Goal: Task Accomplishment & Management: Complete application form

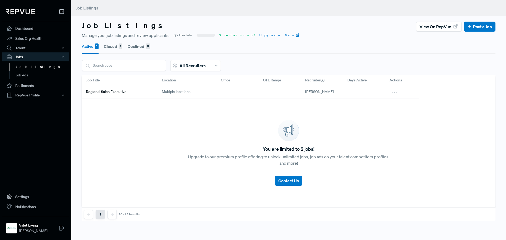
click at [25, 11] on img at bounding box center [20, 11] width 28 height 5
click at [25, 30] on link "Dashboard" at bounding box center [35, 28] width 67 height 10
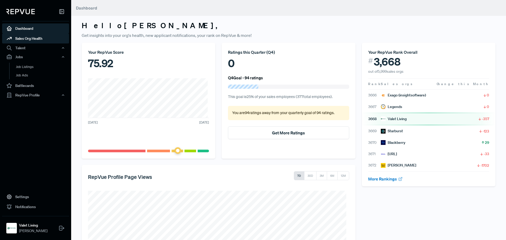
click at [38, 38] on link "Sales Org Health" at bounding box center [35, 38] width 67 height 10
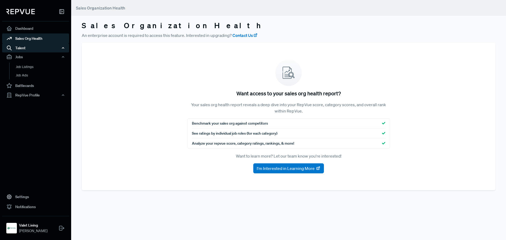
click at [25, 49] on div "Talent" at bounding box center [35, 47] width 67 height 9
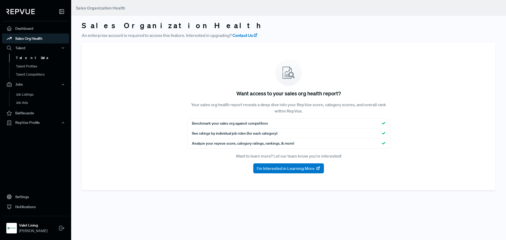
click at [29, 57] on link "Talent Data" at bounding box center [42, 58] width 67 height 8
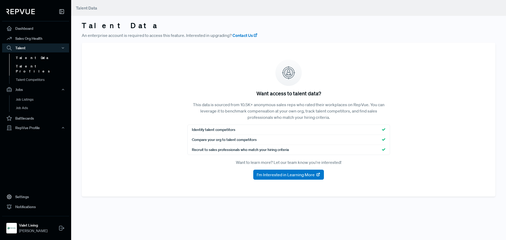
click at [34, 65] on link "Talent Profiles" at bounding box center [42, 68] width 67 height 13
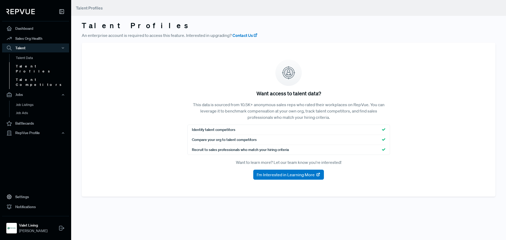
click at [35, 76] on link "Talent Competitors" at bounding box center [42, 82] width 67 height 13
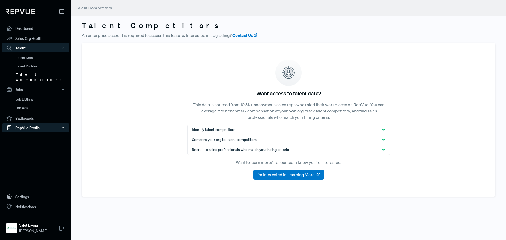
click at [32, 124] on div "RepVue Profile" at bounding box center [35, 127] width 67 height 9
click at [32, 134] on link "Profile Overview" at bounding box center [42, 140] width 67 height 13
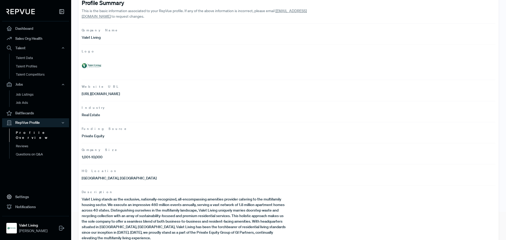
scroll to position [34, 0]
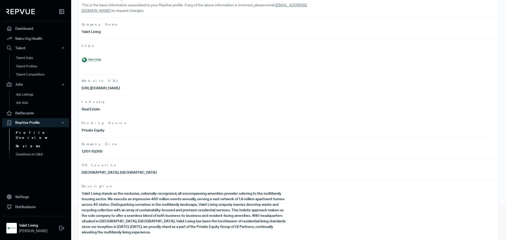
click at [22, 142] on link "Reviews" at bounding box center [42, 146] width 67 height 8
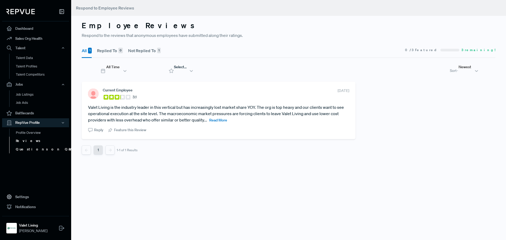
click at [32, 152] on link "Questions on Q&A" at bounding box center [42, 149] width 67 height 8
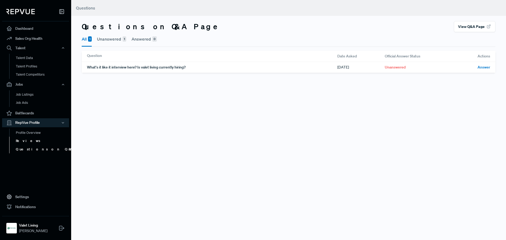
click at [28, 141] on link "Reviews" at bounding box center [42, 141] width 67 height 8
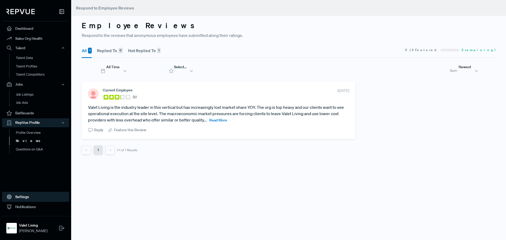
click at [19, 194] on link "Settings" at bounding box center [35, 197] width 67 height 10
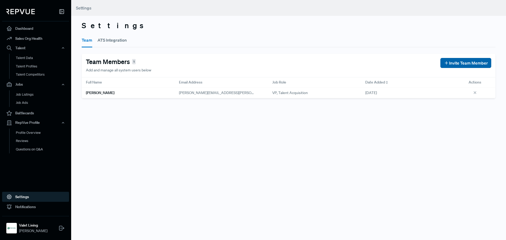
click at [476, 62] on span "Invite Team Member" at bounding box center [468, 63] width 39 height 6
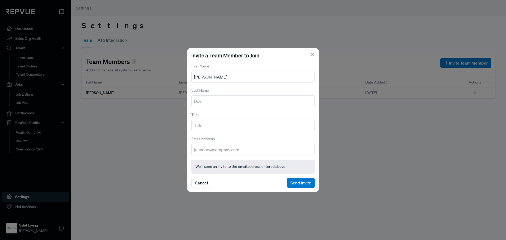
type input "[PERSON_NAME]"
click at [227, 78] on input "[PERSON_NAME]" at bounding box center [252, 77] width 123 height 12
type input "[PERSON_NAME]"
type input "Sr Recruiter"
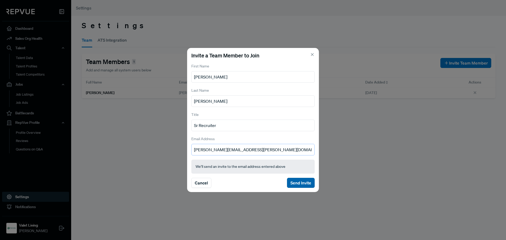
type input "[PERSON_NAME][EMAIL_ADDRESS][PERSON_NAME][DOMAIN_NAME]"
click at [300, 184] on button "Send Invite" at bounding box center [301, 183] width 28 height 10
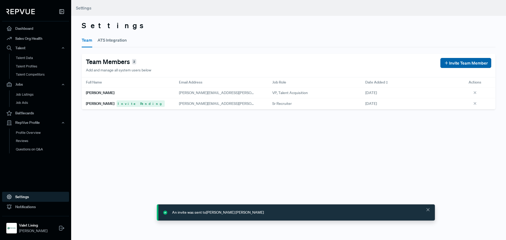
click at [468, 66] on span "Invite Team Member" at bounding box center [468, 63] width 39 height 6
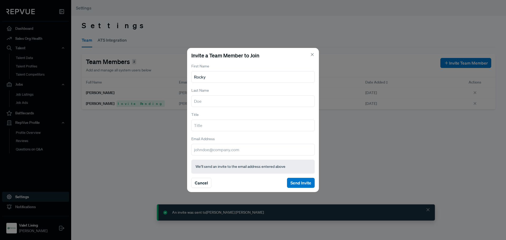
type input "Rocky"
type input "[PERSON_NAME]"
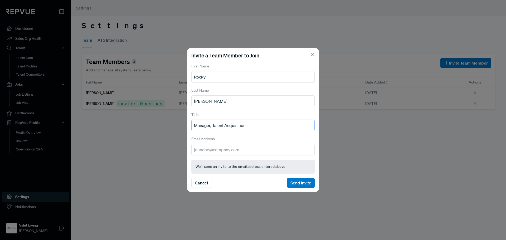
type input "Manager, Talent Acquisition"
type input "[EMAIL_ADDRESS][PERSON_NAME][DOMAIN_NAME]"
click at [300, 182] on button "Send Invite" at bounding box center [301, 183] width 28 height 10
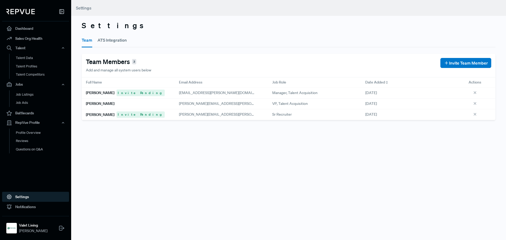
click at [117, 42] on button "ATS Integration" at bounding box center [111, 40] width 29 height 15
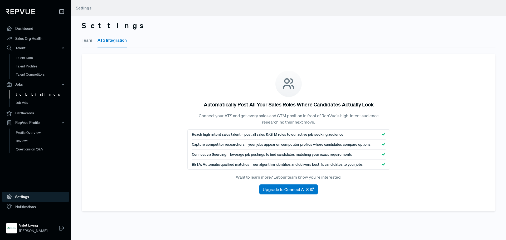
click at [25, 97] on link "Job Listings" at bounding box center [42, 94] width 67 height 8
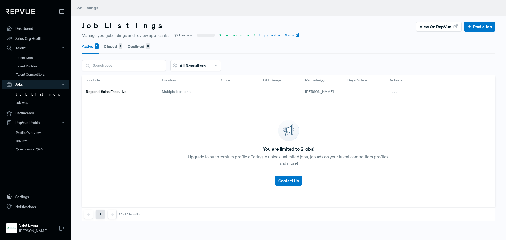
click at [106, 92] on h6 "Regional Sales Executive" at bounding box center [106, 92] width 41 height 4
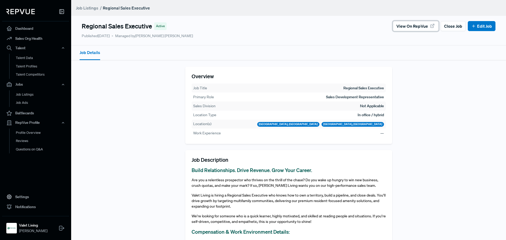
click at [411, 28] on span "View on RepVue" at bounding box center [412, 26] width 32 height 6
click at [28, 28] on link "Dashboard" at bounding box center [35, 28] width 67 height 10
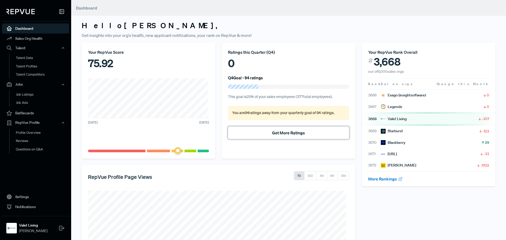
click at [285, 134] on button "Get More Ratings" at bounding box center [288, 132] width 121 height 13
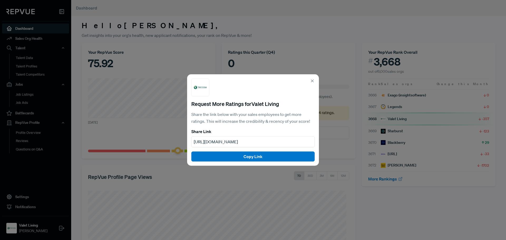
click at [288, 142] on div "[URL][DOMAIN_NAME]" at bounding box center [252, 141] width 123 height 11
click at [261, 160] on button "Copy Link" at bounding box center [252, 156] width 123 height 10
click at [312, 82] on icon at bounding box center [312, 80] width 5 height 5
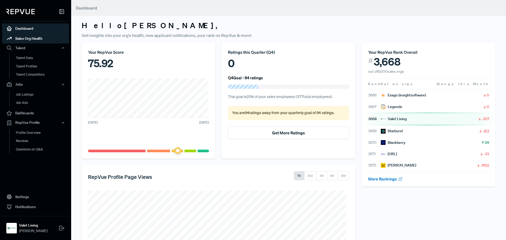
click at [35, 39] on link "Sales Org Health" at bounding box center [35, 38] width 67 height 10
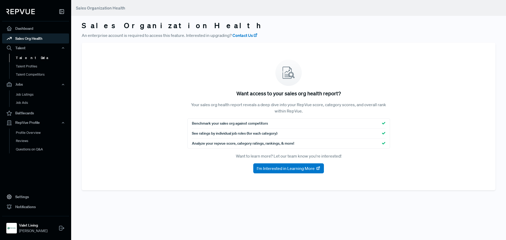
click at [35, 59] on link "Talent Data" at bounding box center [42, 58] width 67 height 8
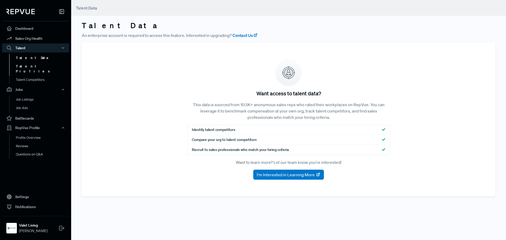
click at [33, 65] on link "Talent Profiles" at bounding box center [42, 68] width 67 height 13
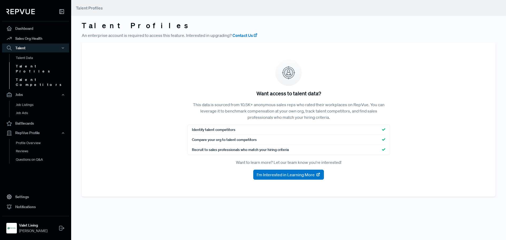
click at [37, 76] on link "Talent Competitors" at bounding box center [42, 82] width 67 height 13
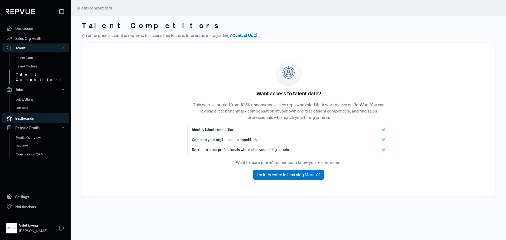
click at [29, 113] on link "Battlecards" at bounding box center [35, 118] width 67 height 10
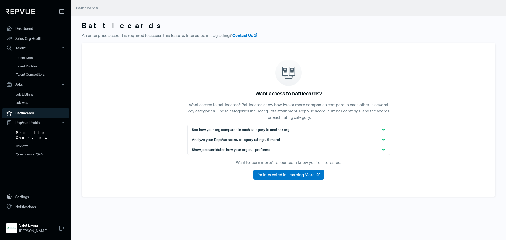
click at [48, 132] on link "Profile Overview" at bounding box center [42, 135] width 67 height 13
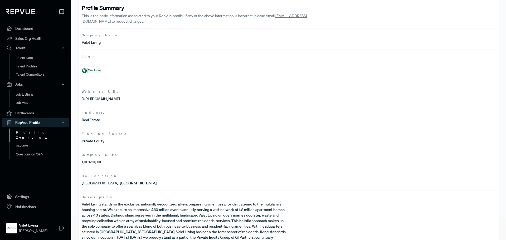
scroll to position [34, 0]
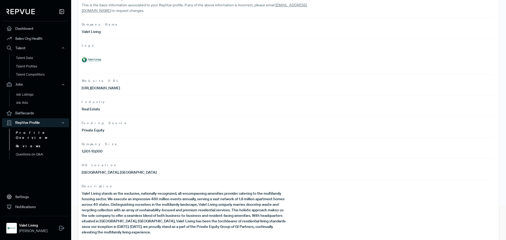
click at [31, 143] on link "Reviews" at bounding box center [42, 146] width 67 height 8
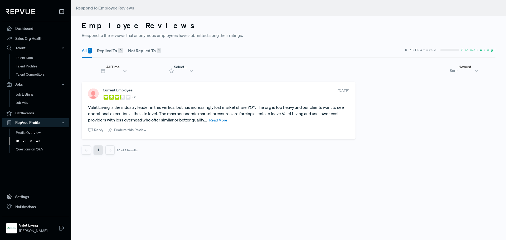
click at [223, 118] on span "Read More" at bounding box center [218, 120] width 18 height 5
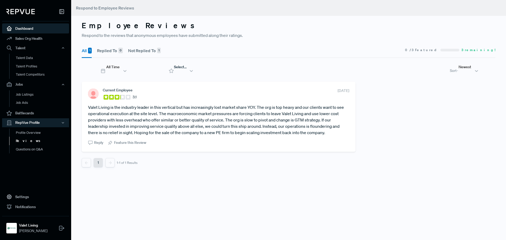
click at [23, 27] on link "Dashboard" at bounding box center [35, 28] width 67 height 10
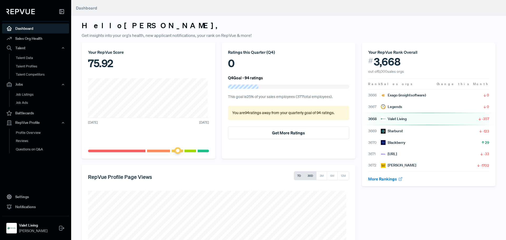
click at [305, 177] on button "30D" at bounding box center [310, 175] width 12 height 9
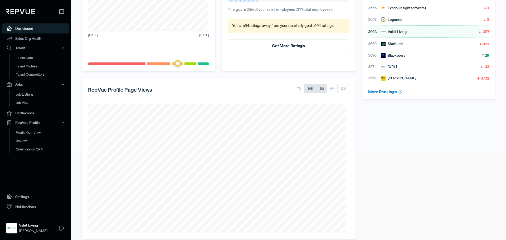
scroll to position [95, 0]
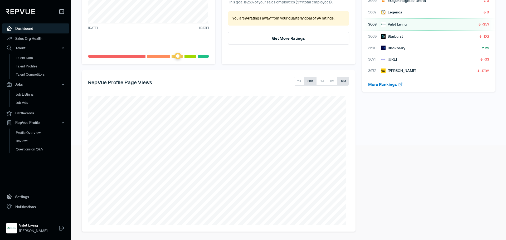
click at [340, 83] on button "12M" at bounding box center [343, 81] width 12 height 9
click at [28, 135] on link "Profile Overview" at bounding box center [42, 134] width 67 height 13
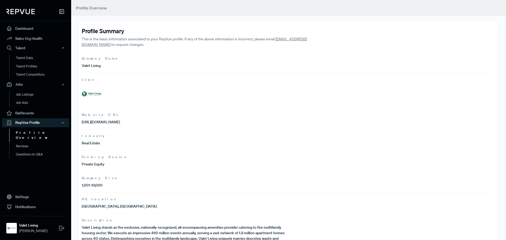
scroll to position [34, 0]
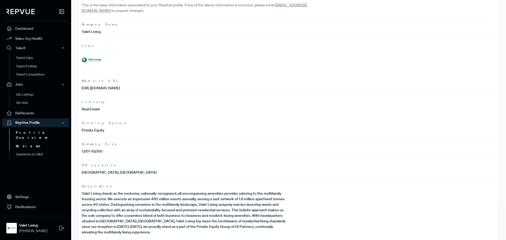
click at [29, 142] on link "Reviews" at bounding box center [42, 146] width 67 height 8
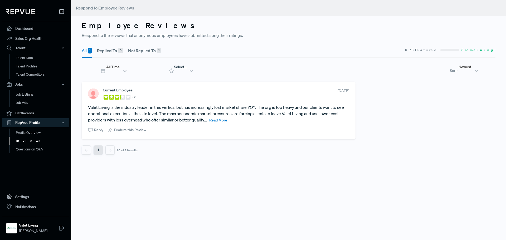
click at [142, 49] on button "Not Replied To 1" at bounding box center [144, 50] width 33 height 15
click at [220, 118] on span "Read More" at bounding box center [218, 120] width 18 height 5
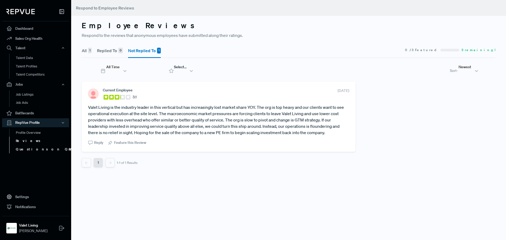
click at [32, 150] on link "Questions on Q&A" at bounding box center [42, 149] width 67 height 8
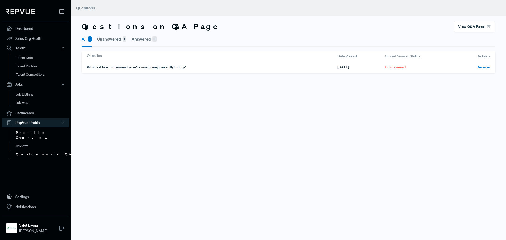
click at [28, 131] on link "Profile Overview" at bounding box center [42, 135] width 67 height 13
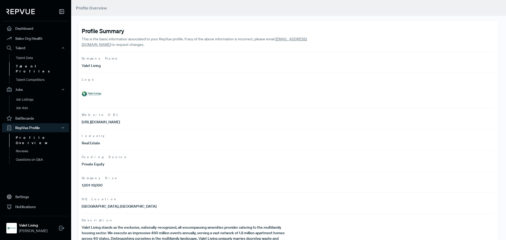
click at [28, 68] on link "Talent Profiles" at bounding box center [42, 68] width 67 height 13
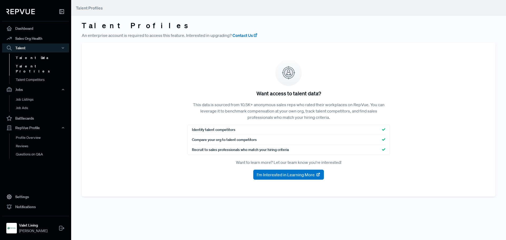
click at [31, 60] on link "Talent Data" at bounding box center [42, 58] width 67 height 8
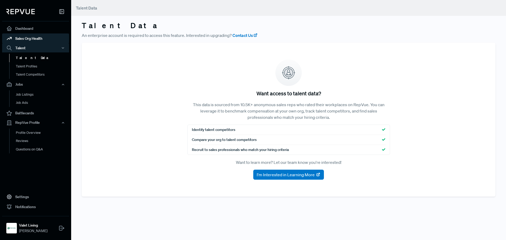
click at [36, 42] on link "Sales Org Health" at bounding box center [35, 38] width 67 height 10
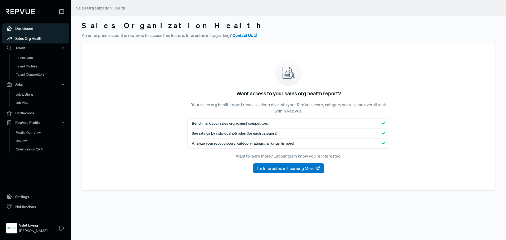
click at [32, 32] on link "Dashboard" at bounding box center [35, 28] width 67 height 10
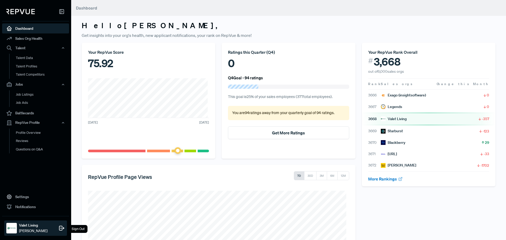
click at [13, 228] on img at bounding box center [11, 228] width 8 height 8
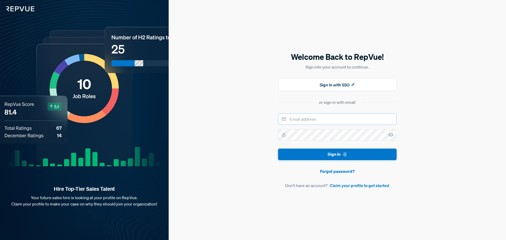
click at [325, 120] on input "email" at bounding box center [337, 119] width 118 height 12
type input "5"
drag, startPoint x: 301, startPoint y: 120, endPoint x: 190, endPoint y: 100, distance: 113.2
click at [187, 100] on div "Welcome Back to RepVue! Sign into your account to continue. Sign In with SSO or…" at bounding box center [337, 120] width 337 height 240
type input "[PERSON_NAME][EMAIL_ADDRESS][PERSON_NAME][DOMAIN_NAME]"
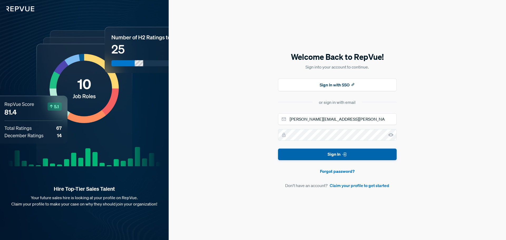
click at [324, 154] on button "Sign In" at bounding box center [337, 155] width 118 height 12
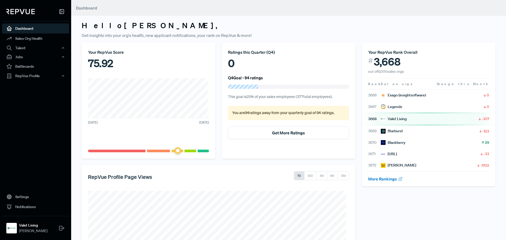
click at [406, 120] on article "3668 Valet Living -357" at bounding box center [428, 119] width 121 height 6
click at [29, 76] on div "RepVue Profile" at bounding box center [35, 75] width 67 height 9
click at [33, 88] on link "Profile Overview" at bounding box center [42, 88] width 67 height 13
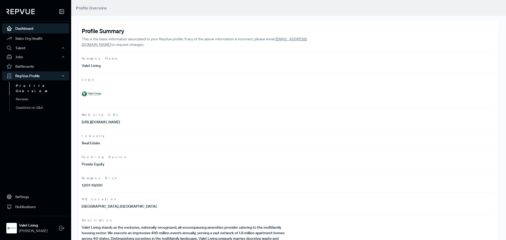
click at [27, 26] on link "Dashboard" at bounding box center [35, 28] width 67 height 10
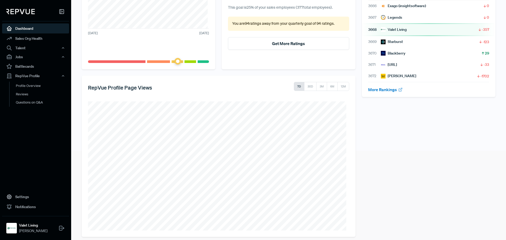
scroll to position [95, 0]
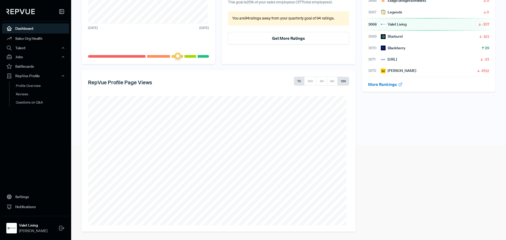
click at [341, 84] on button "12M" at bounding box center [343, 81] width 12 height 9
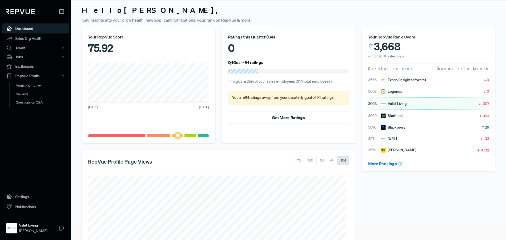
scroll to position [0, 0]
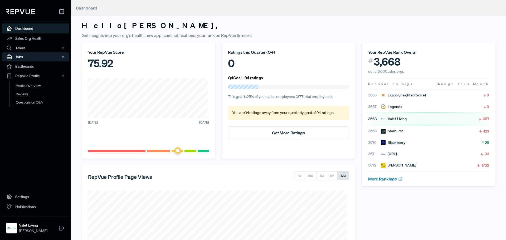
click at [18, 56] on div "Jobs" at bounding box center [35, 56] width 67 height 9
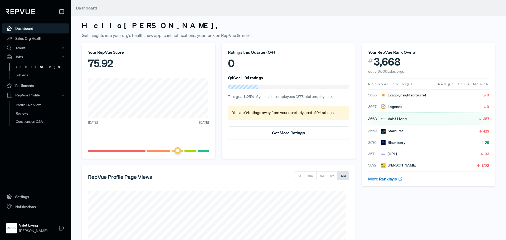
click at [25, 68] on link "Job Listings" at bounding box center [42, 67] width 67 height 8
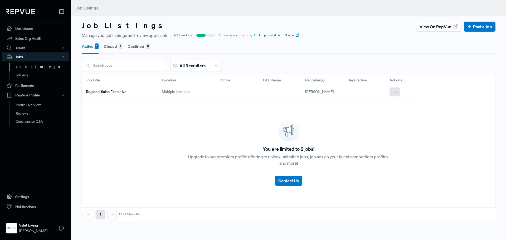
click at [396, 92] on use at bounding box center [395, 92] width 4 height 1
click at [369, 100] on div "Edit" at bounding box center [374, 101] width 51 height 8
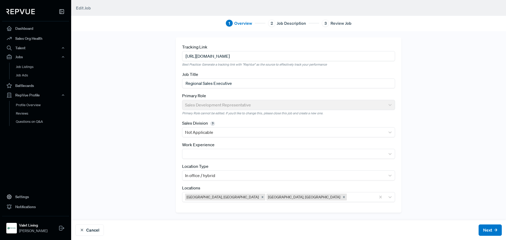
click at [342, 57] on input "[URL][DOMAIN_NAME]" at bounding box center [288, 56] width 213 height 10
paste input "?source=repvue"
type input "[URL][DOMAIN_NAME]"
click at [484, 229] on button "Next" at bounding box center [489, 229] width 23 height 11
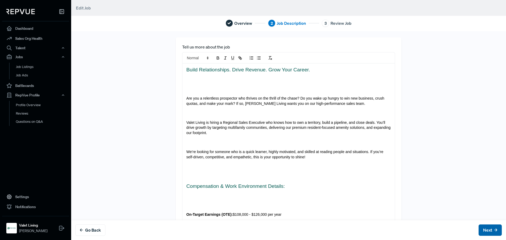
click at [483, 230] on button "Next" at bounding box center [489, 229] width 23 height 11
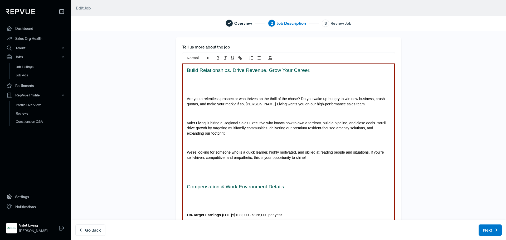
click at [281, 100] on span "Are you a relentless prospector who thrives on the thrill of the chase? Do you …" at bounding box center [286, 101] width 199 height 9
click at [263, 91] on p at bounding box center [288, 89] width 203 height 5
click at [224, 49] on label "Tell us more about the job" at bounding box center [206, 47] width 48 height 6
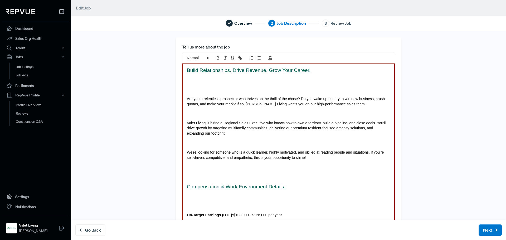
click at [191, 72] on span "Build Relationships. Drive Revenue. Grow Your Career." at bounding box center [249, 70] width 124 height 6
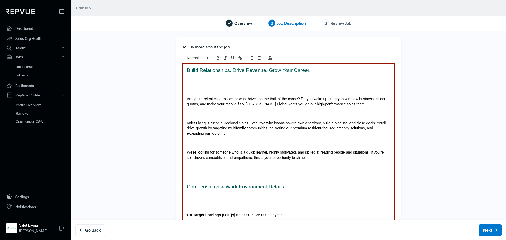
click at [87, 234] on button "Go Back" at bounding box center [90, 229] width 30 height 11
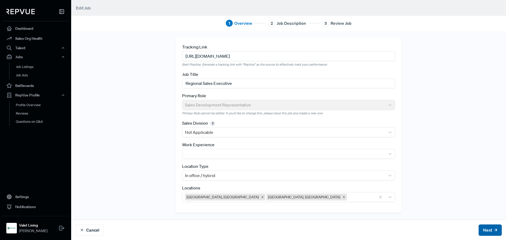
click at [483, 229] on button "Next" at bounding box center [489, 229] width 23 height 11
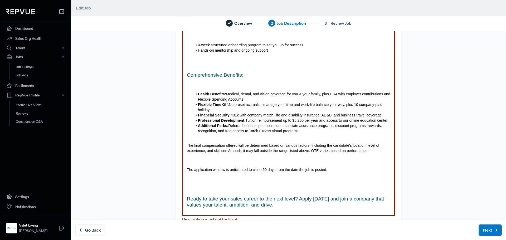
scroll to position [586, 0]
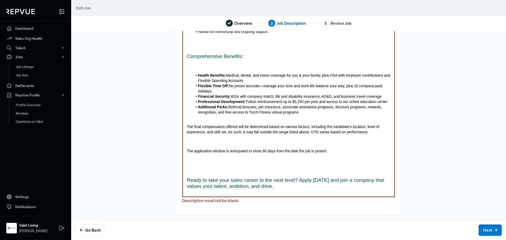
click at [257, 189] on span "Ready to take your sales career to the next level? Apply [DATE] and join a comp…" at bounding box center [286, 183] width 199 height 12
click at [275, 186] on h3 "Ready to take your sales career to the next level? Apply [DATE] and join a comp…" at bounding box center [288, 183] width 203 height 12
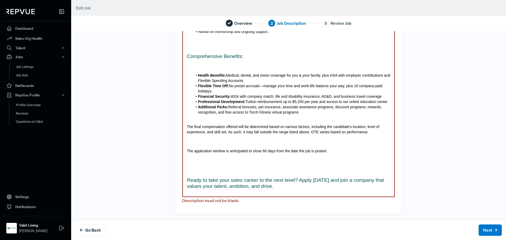
click at [95, 230] on button "Go Back" at bounding box center [90, 229] width 30 height 11
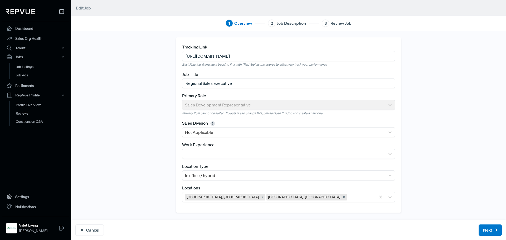
scroll to position [0, 0]
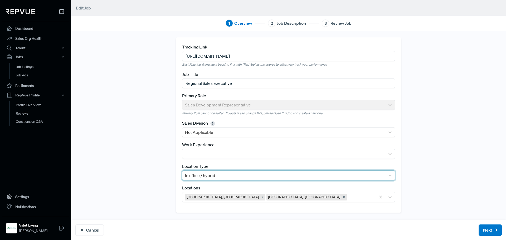
click at [237, 174] on div at bounding box center [283, 175] width 197 height 7
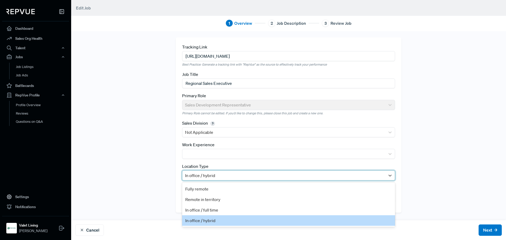
click at [214, 222] on div "In office / hybrid" at bounding box center [288, 220] width 213 height 11
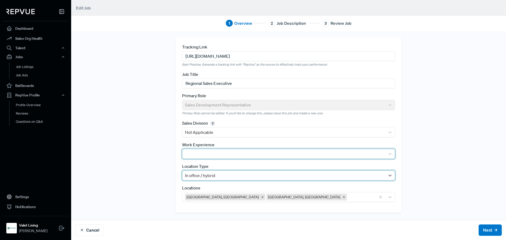
click at [267, 154] on div at bounding box center [283, 153] width 197 height 7
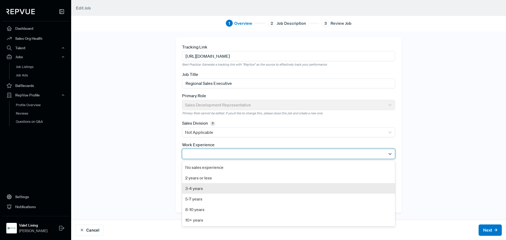
click at [239, 184] on div "3-4 years" at bounding box center [288, 188] width 213 height 11
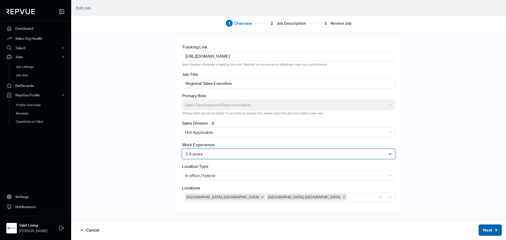
click at [480, 228] on button "Next" at bounding box center [489, 229] width 23 height 11
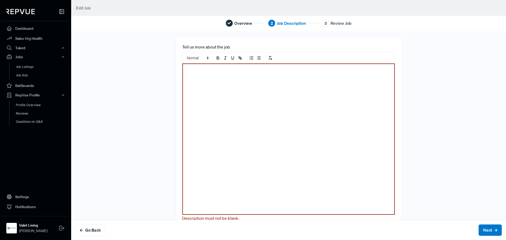
click at [274, 115] on div at bounding box center [288, 138] width 212 height 151
click at [268, 98] on div "To enrich screen reader interactions, please activate Accessibility in Grammarl…" at bounding box center [288, 138] width 212 height 151
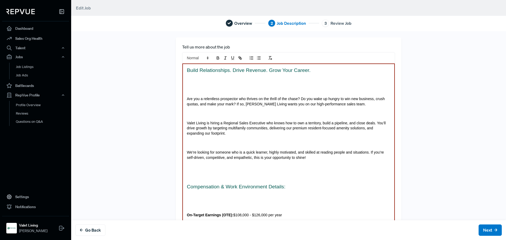
drag, startPoint x: 288, startPoint y: 121, endPoint x: 466, endPoint y: 119, distance: 178.0
click at [288, 121] on span "Valet Living is hiring a Regional Sales Executive who knows how to own a territ…" at bounding box center [287, 128] width 200 height 15
click at [96, 228] on button "Go Back" at bounding box center [90, 229] width 30 height 11
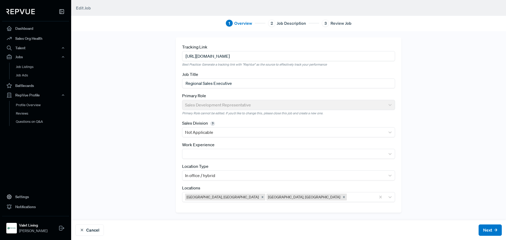
click at [135, 97] on div "Tracking Link [URL][DOMAIN_NAME] Best Practice: Generate a tracking link with "…" at bounding box center [289, 125] width 348 height 176
click at [356, 57] on input "[URL][DOMAIN_NAME]" at bounding box center [288, 56] width 213 height 10
click at [359, 56] on input "[URL][DOMAIN_NAME]" at bounding box center [288, 56] width 213 height 10
paste input "?source=repvue"
type input "[URL][DOMAIN_NAME]"
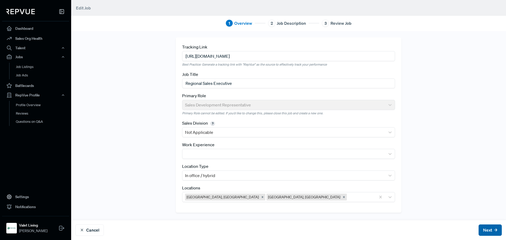
click at [486, 233] on button "Next" at bounding box center [489, 229] width 23 height 11
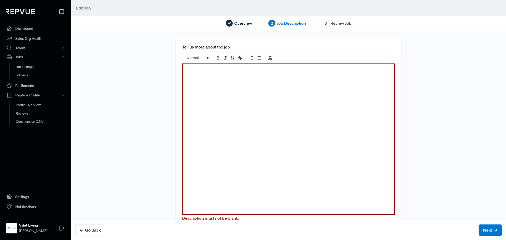
click at [253, 159] on div at bounding box center [288, 138] width 212 height 151
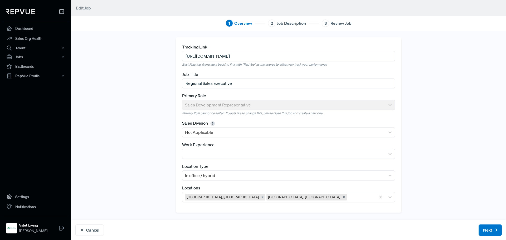
click at [350, 55] on input "[URL][DOMAIN_NAME]" at bounding box center [288, 56] width 213 height 10
paste input "?source=repvue"
type input "[URL][DOMAIN_NAME]"
click at [486, 231] on button "Next" at bounding box center [489, 229] width 23 height 11
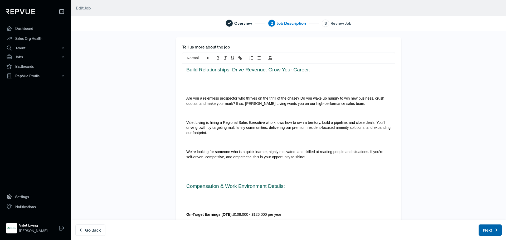
click at [482, 231] on button "Next" at bounding box center [489, 229] width 23 height 11
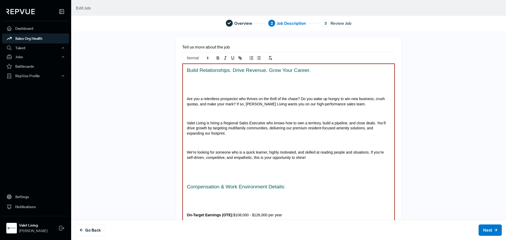
click at [24, 37] on link "Sales Org Health" at bounding box center [35, 38] width 67 height 10
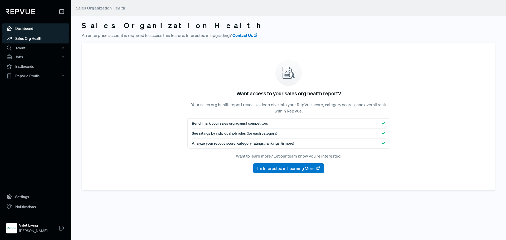
click at [29, 30] on link "Dashboard" at bounding box center [35, 28] width 67 height 10
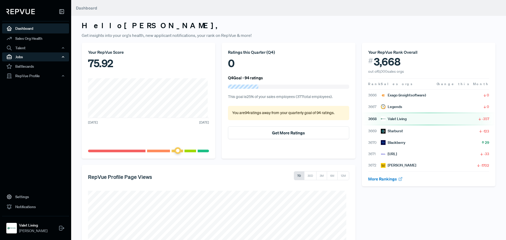
click at [21, 57] on div "Jobs" at bounding box center [35, 56] width 67 height 9
click at [34, 67] on link "Job Listings" at bounding box center [42, 67] width 67 height 8
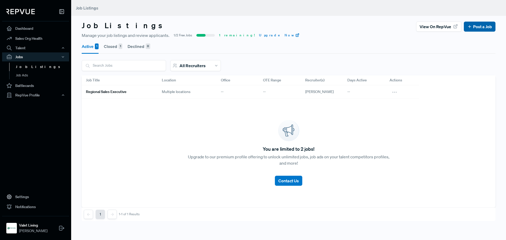
click at [476, 27] on link "Post a Job" at bounding box center [479, 26] width 25 height 6
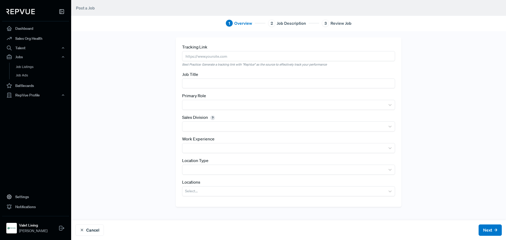
click at [231, 56] on input "text" at bounding box center [288, 56] width 213 height 10
paste input "https://careers.valetliving.com/posting/regional-sales-executive/R0028654/?page…"
type input "https://careers.valetliving.com/posting/regional-sales-executive/R0028654/?page…"
drag, startPoint x: 208, startPoint y: 85, endPoint x: 213, endPoint y: 84, distance: 5.6
click at [208, 85] on input "text" at bounding box center [288, 83] width 213 height 10
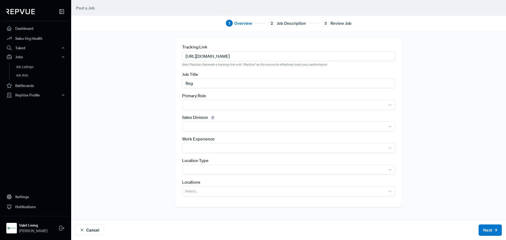
click at [216, 80] on input "Reg" at bounding box center [288, 83] width 213 height 10
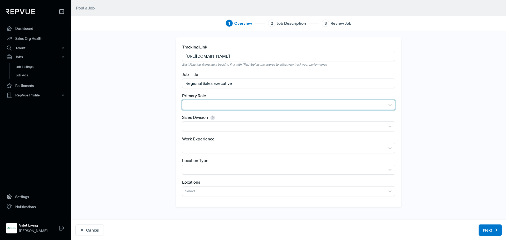
type input "Regional Sales Executive"
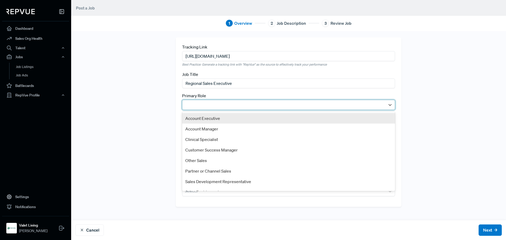
click at [191, 105] on div at bounding box center [283, 104] width 197 height 7
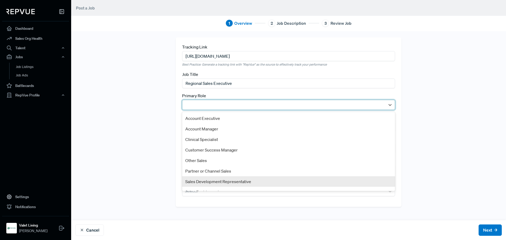
click at [219, 181] on div "Sales Development Representative" at bounding box center [288, 181] width 213 height 11
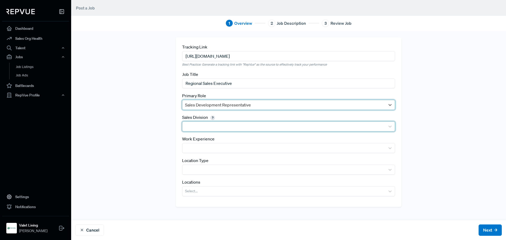
click at [212, 125] on div at bounding box center [283, 126] width 197 height 7
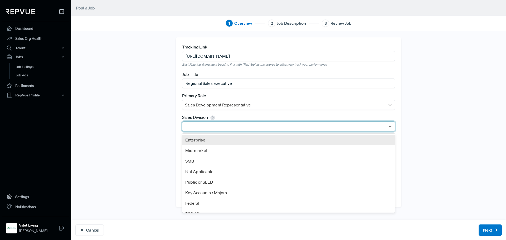
click at [159, 106] on div "Tracking Link https://careers.valetliving.com/posting/regional-sales-executive/…" at bounding box center [289, 125] width 348 height 176
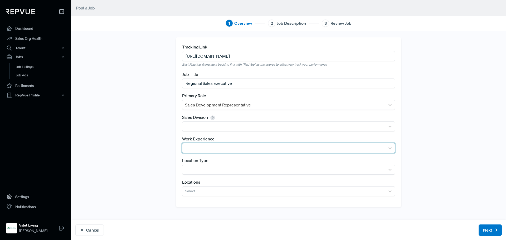
click at [202, 147] on div at bounding box center [283, 147] width 197 height 7
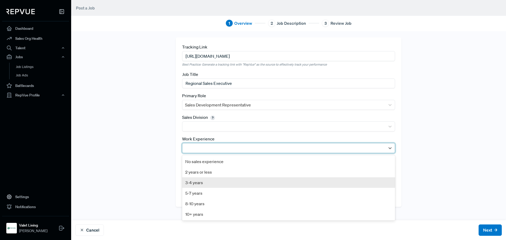
click at [203, 184] on div "3-4 years" at bounding box center [288, 182] width 213 height 11
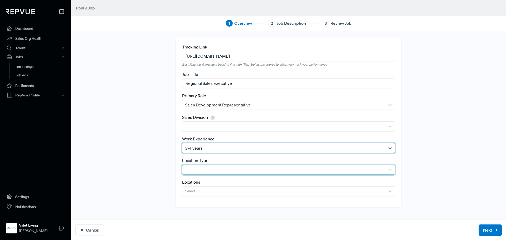
click at [202, 171] on div at bounding box center [283, 169] width 197 height 7
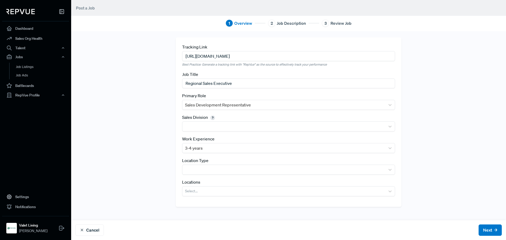
click at [138, 165] on div "Tracking Link https://careers.valetliving.com/posting/regional-sales-executive/…" at bounding box center [289, 125] width 348 height 176
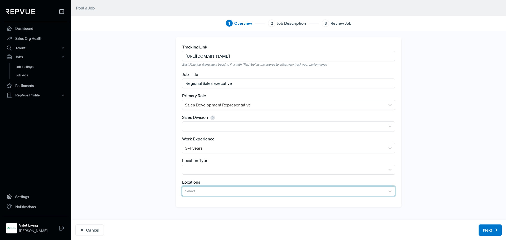
click at [196, 190] on div at bounding box center [283, 190] width 197 height 7
type input "baltimore"
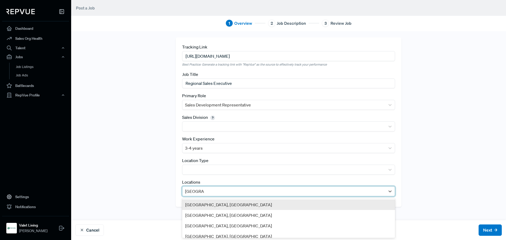
click at [211, 204] on div "Greater Baltimore Area, MD" at bounding box center [288, 204] width 213 height 11
type input "wilmingto"
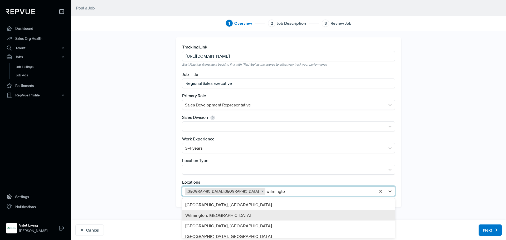
click at [228, 213] on div "Wilmington, DE" at bounding box center [288, 215] width 213 height 11
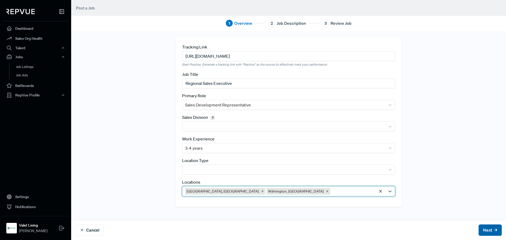
click at [482, 228] on button "Next" at bounding box center [489, 229] width 23 height 11
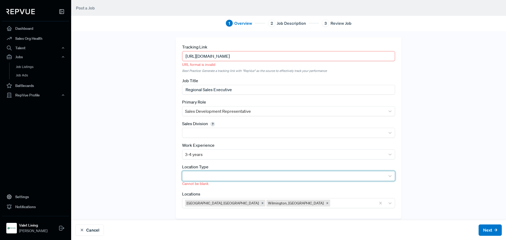
click at [207, 179] on div at bounding box center [283, 175] width 197 height 7
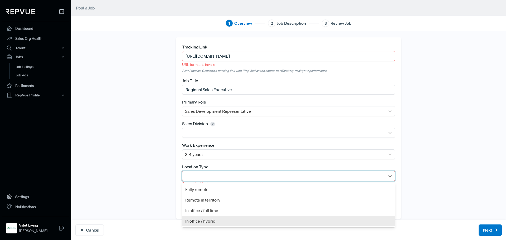
click at [198, 223] on div "In office / hybrid" at bounding box center [288, 221] width 213 height 11
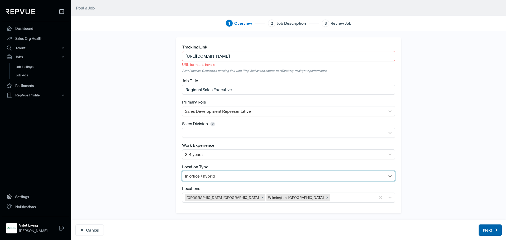
click at [486, 230] on button "Next" at bounding box center [489, 229] width 23 height 11
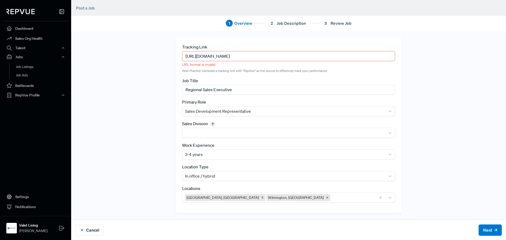
click at [373, 60] on input "https://careers.valetliving.com/posting/regional-sales-executive/R0028654/?page…" at bounding box center [288, 56] width 213 height 10
click at [230, 56] on input "https://careers.valetliving.com/posting/regional-sales-executive/R0028654/?page…" at bounding box center [288, 56] width 213 height 10
drag, startPoint x: 375, startPoint y: 57, endPoint x: 110, endPoint y: 57, distance: 265.2
click at [110, 57] on div "Tracking Link https://careers.valetliving.com/posting/regional-sales-executive/…" at bounding box center [288, 135] width 434 height 209
click at [382, 53] on input "https://careers.valetliving.com/posting/regional-sales-executive/R0028654/?page…" at bounding box center [288, 56] width 213 height 10
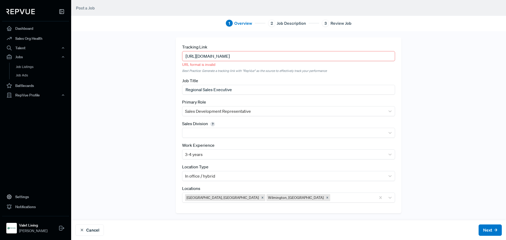
drag, startPoint x: 383, startPoint y: 55, endPoint x: 92, endPoint y: 54, distance: 290.7
click at [92, 54] on div "Tracking Link https://careers.valetliving.com/posting/regional-sales-executive/…" at bounding box center [288, 135] width 434 height 209
paste input "valet.wd1.myworkdayjobs.com/en-US/Career_Site/job/Regional-Sales-Exe_R0028654"
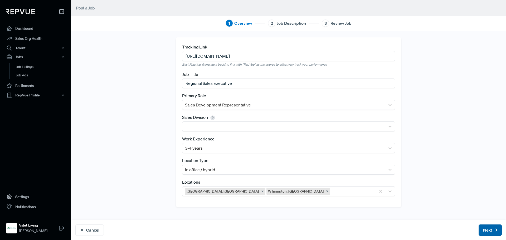
type input "https://valet.wd1.myworkdayjobs.com/en-US/Career_Site/job/Regional-Sales-Exe_R0…"
click at [494, 230] on use at bounding box center [495, 230] width 2 height 2
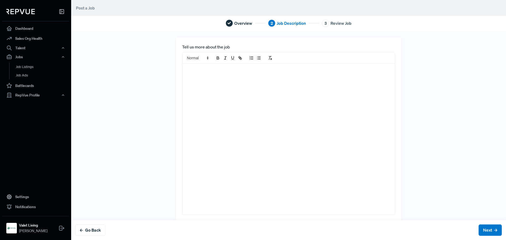
click at [190, 78] on div at bounding box center [288, 138] width 212 height 151
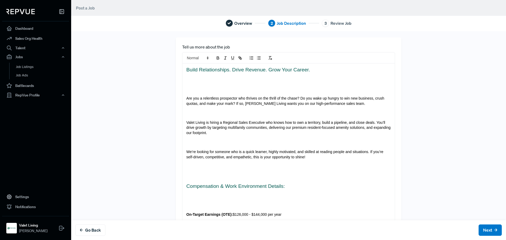
scroll to position [538, 0]
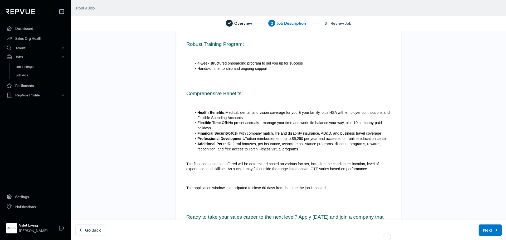
click at [482, 227] on button "Next" at bounding box center [489, 229] width 23 height 11
click at [482, 229] on button "Next" at bounding box center [489, 229] width 23 height 11
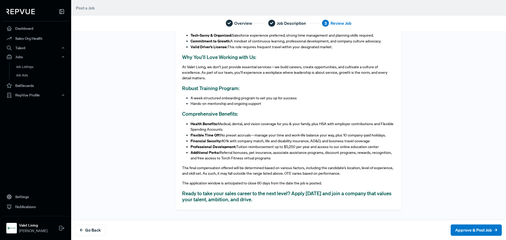
scroll to position [37, 0]
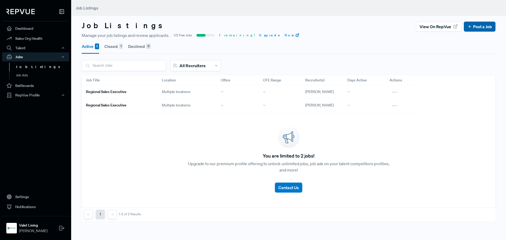
click at [477, 30] on button "Post a Job" at bounding box center [479, 27] width 32 height 10
click at [479, 27] on link "Post a Job" at bounding box center [479, 26] width 25 height 6
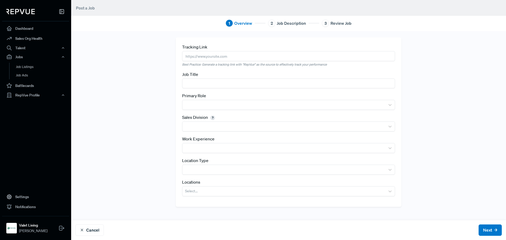
click at [219, 55] on input "text" at bounding box center [288, 56] width 213 height 10
paste input "https://valet.wd1.myworkdayjobs.com/en-US/Career_Site/job/Regional-Sales-Execut…"
type input "https://valet.wd1.myworkdayjobs.com/en-US/Career_Site/job/Regional-Sales-Execut…"
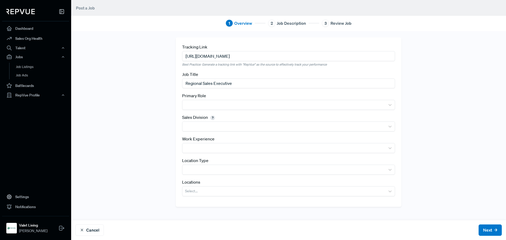
type input "Regional Sales Executive"
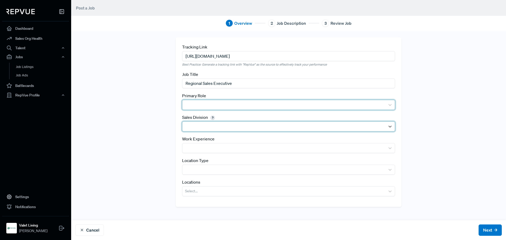
click at [225, 106] on div at bounding box center [283, 104] width 197 height 7
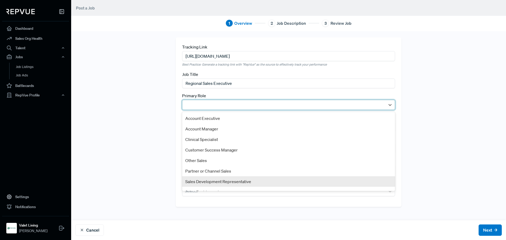
click at [206, 182] on div "Sales Development Representative" at bounding box center [288, 181] width 213 height 11
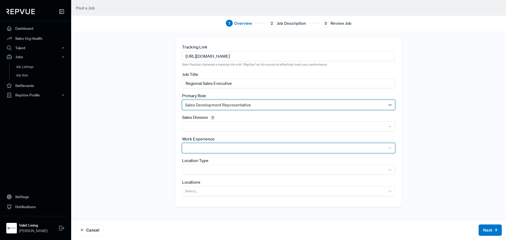
click at [201, 147] on div at bounding box center [283, 147] width 197 height 7
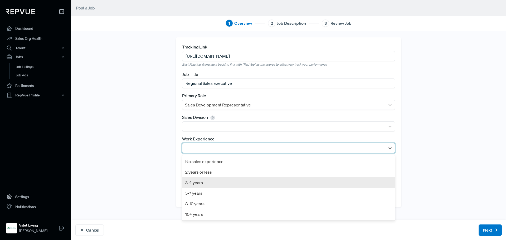
click at [202, 186] on div "3-4 years" at bounding box center [288, 182] width 213 height 11
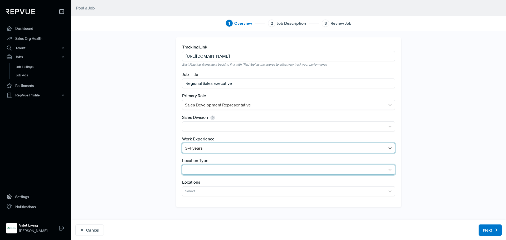
click at [204, 171] on div at bounding box center [283, 169] width 197 height 7
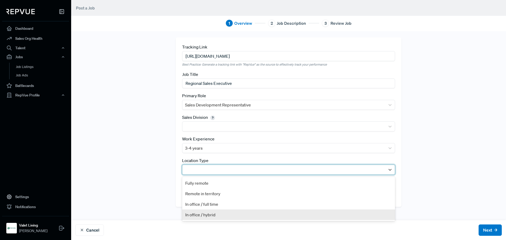
click at [194, 213] on div "In office / hybrid" at bounding box center [288, 214] width 213 height 11
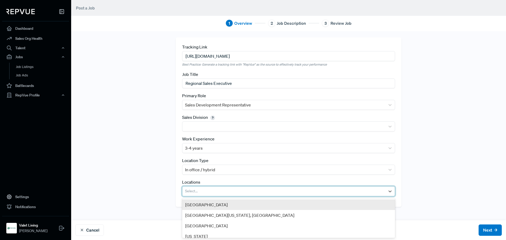
click at [202, 192] on div at bounding box center [283, 190] width 197 height 7
type input "ja"
click at [206, 203] on div "Greater Jacksonville Area, FL" at bounding box center [288, 204] width 213 height 11
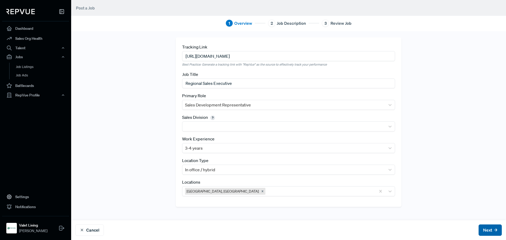
click at [494, 230] on button "Next" at bounding box center [489, 229] width 23 height 11
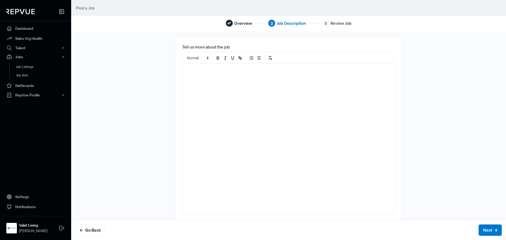
click at [197, 75] on div at bounding box center [288, 138] width 212 height 151
click at [210, 81] on div at bounding box center [288, 138] width 212 height 151
click at [231, 132] on div at bounding box center [288, 138] width 212 height 151
click at [206, 80] on div at bounding box center [288, 138] width 212 height 151
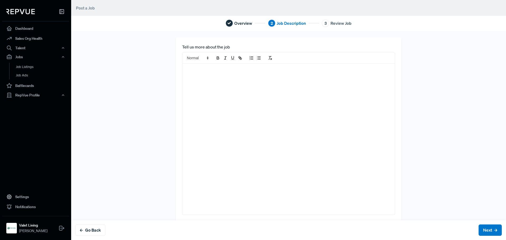
click at [206, 80] on div at bounding box center [288, 138] width 212 height 151
click at [214, 75] on div at bounding box center [288, 138] width 212 height 151
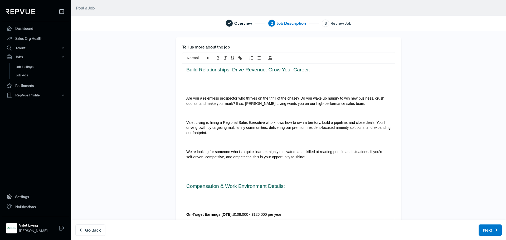
scroll to position [538, 0]
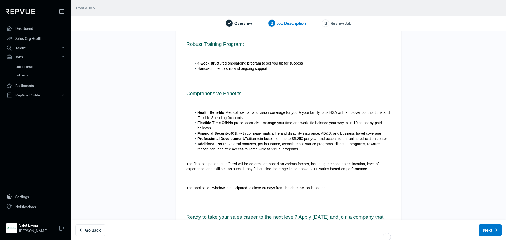
click at [481, 232] on button "Next" at bounding box center [489, 229] width 23 height 11
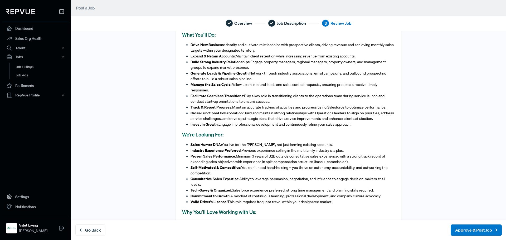
scroll to position [316, 0]
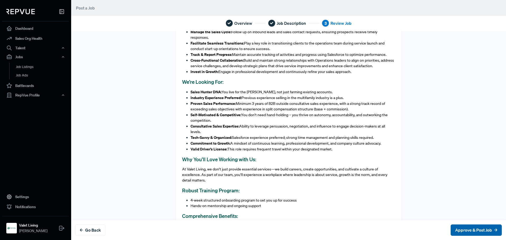
drag, startPoint x: 472, startPoint y: 228, endPoint x: 472, endPoint y: 225, distance: 3.3
click at [472, 228] on button "Approve & Post Job" at bounding box center [475, 229] width 51 height 11
click at [453, 231] on button "Approve & Post Job" at bounding box center [475, 229] width 51 height 11
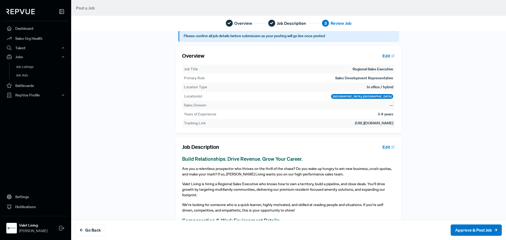
scroll to position [0, 0]
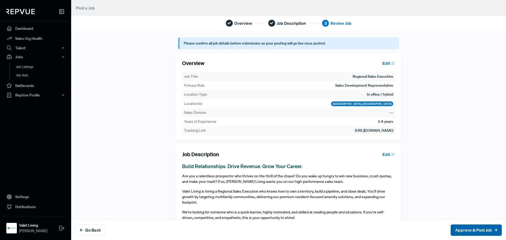
click at [471, 232] on button "Approve & Post Job" at bounding box center [475, 229] width 51 height 11
click at [306, 169] on h3 "Build Relationships. Drive Revenue. Grow Your Career." at bounding box center [288, 166] width 213 height 6
click at [385, 159] on button "Edit" at bounding box center [387, 154] width 15 height 9
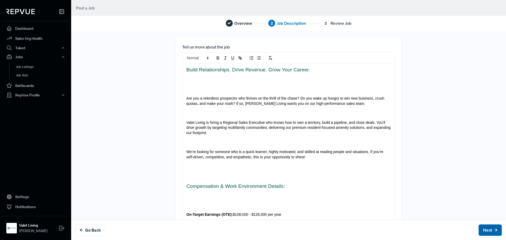
click at [482, 232] on button "Next" at bounding box center [489, 229] width 23 height 11
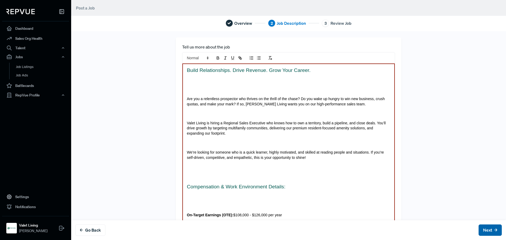
click at [482, 232] on button "Next" at bounding box center [489, 229] width 23 height 11
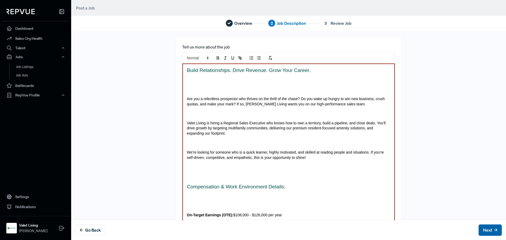
click at [482, 232] on button "Next" at bounding box center [489, 229] width 23 height 11
click at [208, 73] on h3 "Build Relationships. Drive Revenue. Grow Your Career." at bounding box center [288, 70] width 203 height 6
click at [92, 236] on div "Go Back Next" at bounding box center [288, 230] width 434 height 20
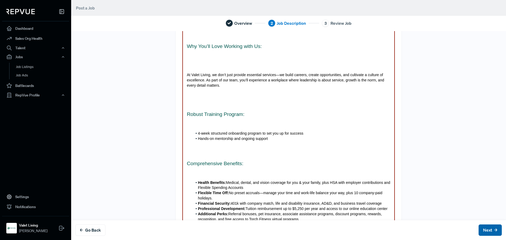
click at [485, 228] on button "Next" at bounding box center [489, 229] width 23 height 11
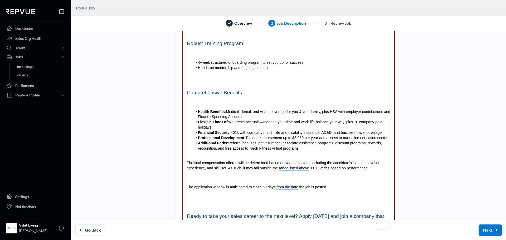
scroll to position [581, 0]
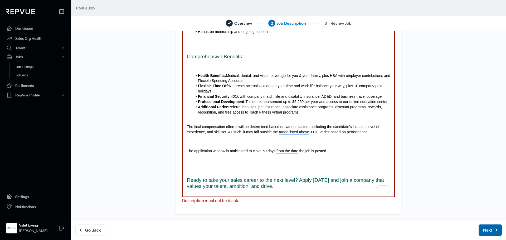
click at [478, 232] on button "Next" at bounding box center [489, 229] width 23 height 11
click at [478, 231] on button "Next" at bounding box center [489, 229] width 23 height 11
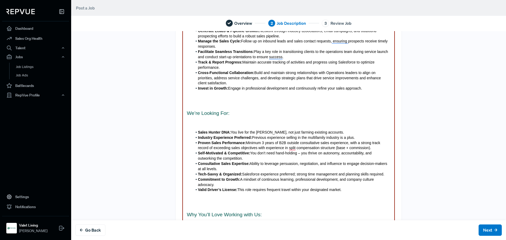
scroll to position [186, 0]
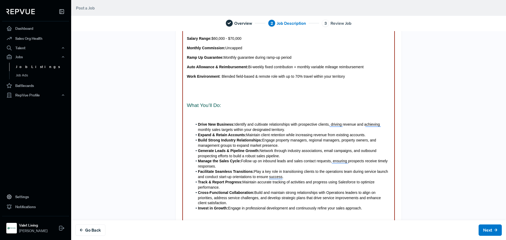
click at [26, 67] on link "Job Listings" at bounding box center [42, 67] width 67 height 8
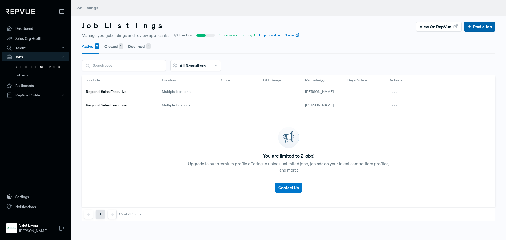
click at [477, 29] on link "Post a Job" at bounding box center [479, 26] width 25 height 6
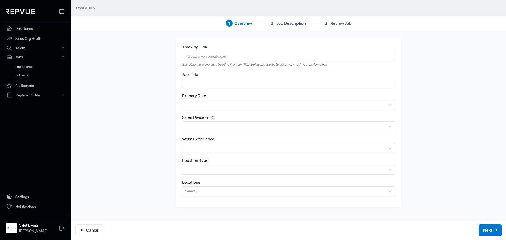
click at [223, 57] on input "text" at bounding box center [288, 56] width 213 height 10
paste input "https://valet.wd1.myworkdayjobs.com/en-US/Career_Site/job/Regional-Sales-Execut…"
click at [382, 57] on input "https://valet.wd1.myworkdayjobs.com/en-US/Career_Site/job/Regional-Sales-Execut…" at bounding box center [288, 56] width 213 height 10
drag, startPoint x: 383, startPoint y: 56, endPoint x: 112, endPoint y: 56, distance: 271.2
click at [112, 56] on div "Tracking Link https://valet.wd1.myworkdayjobs.com/en-US/Career_Site/job/Regiona…" at bounding box center [288, 135] width 434 height 209
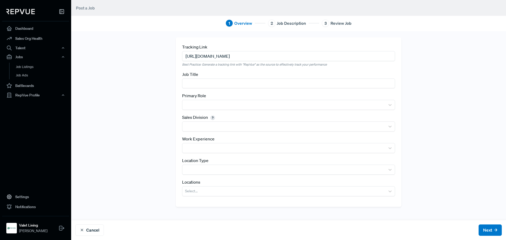
paste input "?"
click at [374, 55] on input "https://valet.wd1.myworkdayjobs.com/en-US/Career_Site/job/Regional-Sales-Execut…" at bounding box center [288, 56] width 213 height 10
type input "https://valet.wd1.myworkdayjobs.com/en-US/Career_Site/job/Regional-Sales-Execut…"
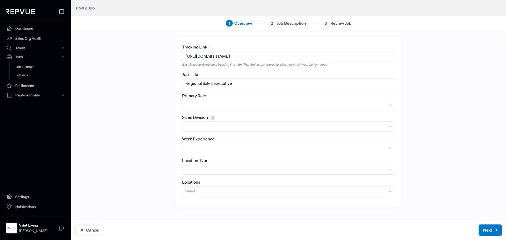
type input "Regional Sales Executive"
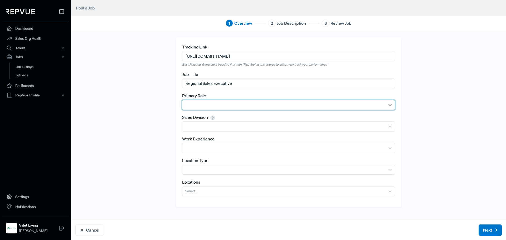
click at [230, 108] on div at bounding box center [283, 104] width 197 height 7
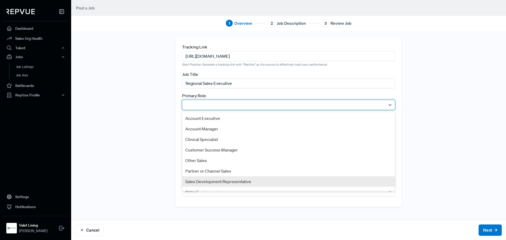
click at [209, 178] on div "Sales Development Representative" at bounding box center [288, 181] width 213 height 11
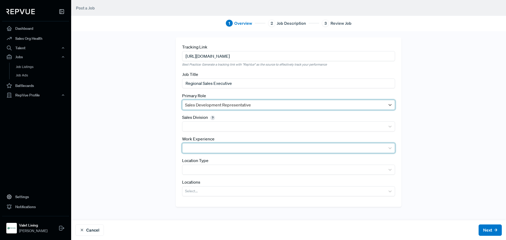
click at [201, 147] on div at bounding box center [283, 147] width 197 height 7
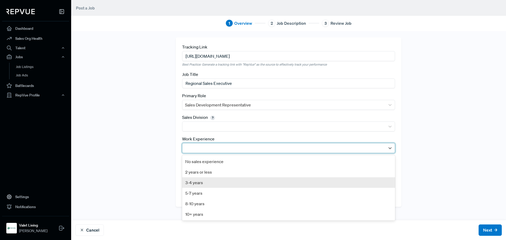
click at [202, 179] on div "3-4 years" at bounding box center [288, 182] width 213 height 11
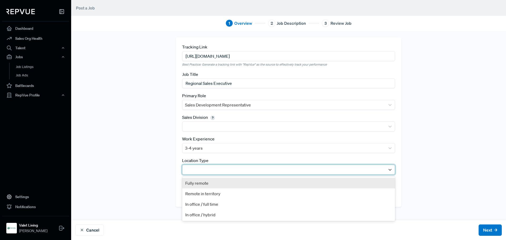
click at [203, 172] on div at bounding box center [283, 169] width 197 height 7
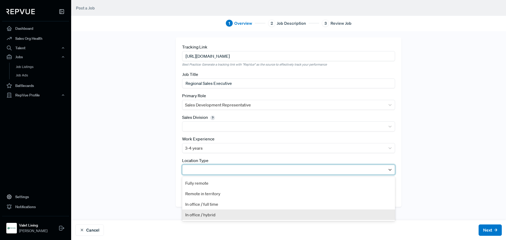
click at [201, 218] on div "In office / hybrid" at bounding box center [288, 214] width 213 height 11
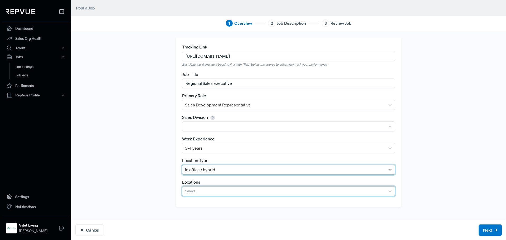
drag, startPoint x: 199, startPoint y: 193, endPoint x: 206, endPoint y: 193, distance: 6.3
click at [199, 193] on div at bounding box center [283, 190] width 197 height 7
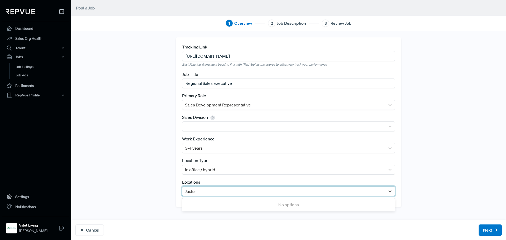
type input "Jackson"
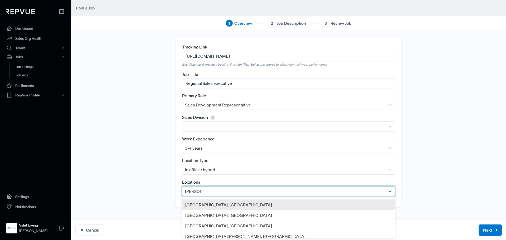
click at [207, 203] on div "Greater Jacksonville Area, FL" at bounding box center [288, 204] width 213 height 11
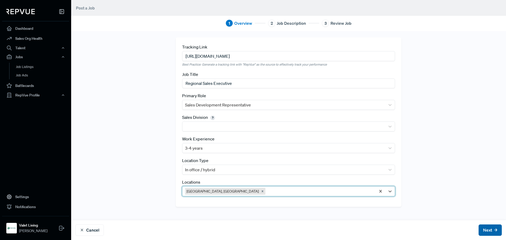
click at [485, 227] on button "Next" at bounding box center [489, 229] width 23 height 11
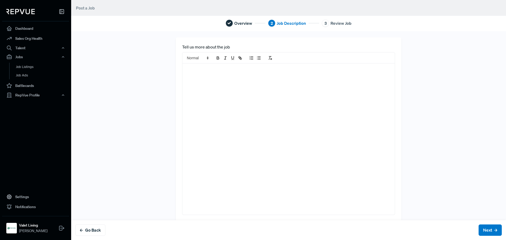
click at [220, 72] on div at bounding box center [288, 138] width 212 height 151
click at [216, 76] on div at bounding box center [288, 138] width 212 height 151
click at [214, 79] on div at bounding box center [288, 138] width 212 height 151
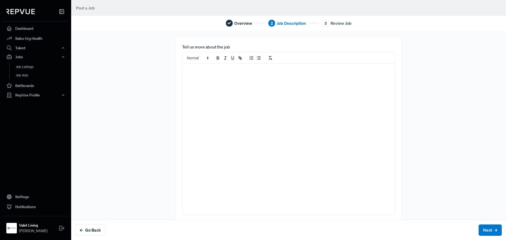
click at [214, 79] on div at bounding box center [288, 138] width 212 height 151
click at [187, 79] on div at bounding box center [288, 138] width 212 height 151
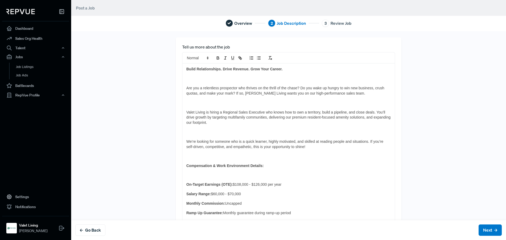
scroll to position [398, 0]
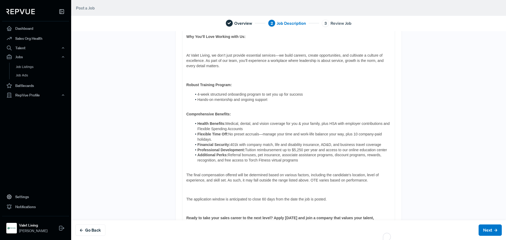
click at [479, 231] on button "Next" at bounding box center [489, 229] width 23 height 11
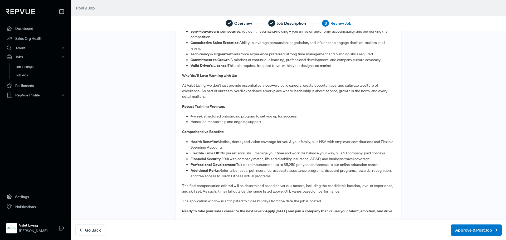
scroll to position [0, 0]
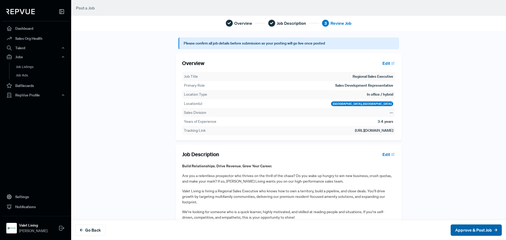
click at [464, 232] on button "Approve & Post Job" at bounding box center [475, 229] width 51 height 11
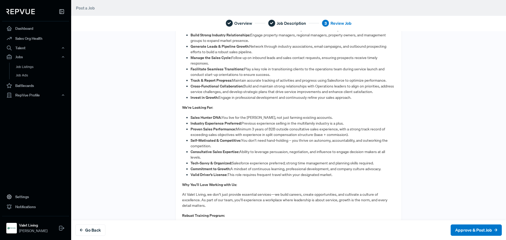
scroll to position [408, 0]
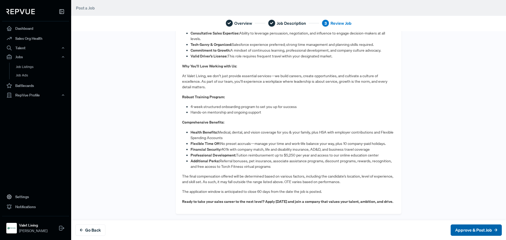
click at [463, 230] on button "Approve & Post Job" at bounding box center [475, 229] width 51 height 11
click at [457, 229] on button "Approve & Post Job" at bounding box center [475, 229] width 51 height 11
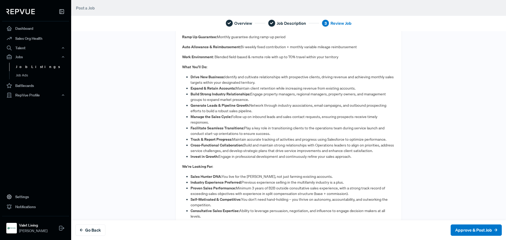
scroll to position [171, 0]
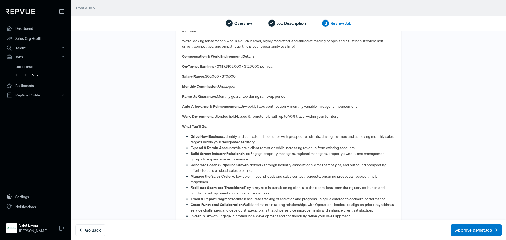
click at [27, 77] on link "Job Ads" at bounding box center [42, 75] width 67 height 8
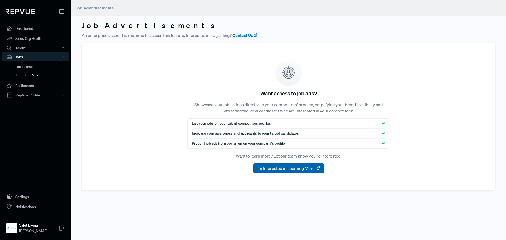
click at [303, 169] on span "I'm Interested in Learning More" at bounding box center [285, 168] width 58 height 6
click at [27, 68] on link "Job Listings" at bounding box center [42, 67] width 67 height 8
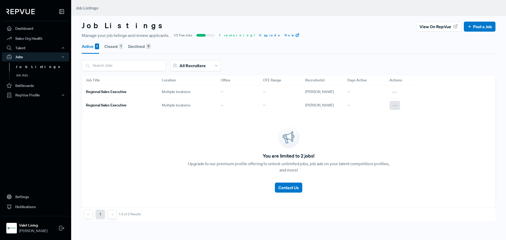
click at [399, 107] on button at bounding box center [394, 105] width 11 height 9
click at [459, 136] on div "You are limited to 2 jobs! Upgrade to our premium profile offering to unlock un…" at bounding box center [288, 159] width 413 height 95
click at [109, 47] on button "Closed 1" at bounding box center [113, 46] width 18 height 15
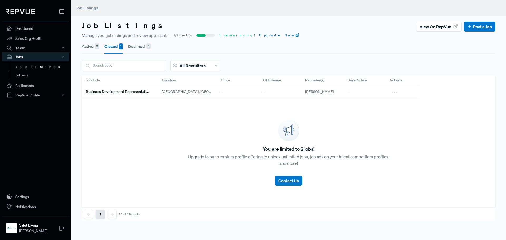
click at [137, 47] on button "Declined 0" at bounding box center [139, 46] width 23 height 15
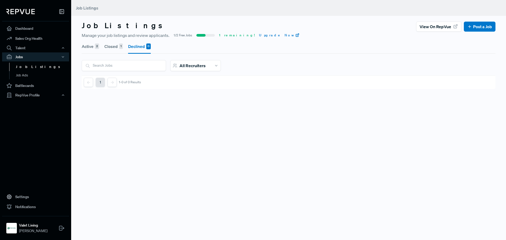
click at [92, 48] on button "Active 2" at bounding box center [90, 46] width 17 height 15
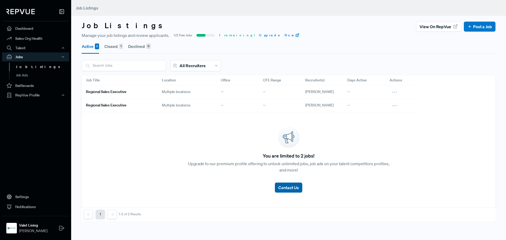
click at [283, 186] on span "Contact Us" at bounding box center [288, 187] width 21 height 5
drag, startPoint x: 109, startPoint y: 46, endPoint x: 123, endPoint y: 57, distance: 17.4
click at [109, 46] on button "Closed 1" at bounding box center [113, 46] width 18 height 15
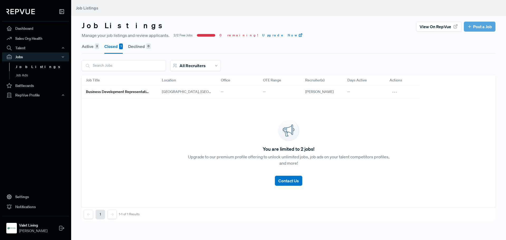
click at [93, 46] on button "Active 2" at bounding box center [90, 46] width 17 height 15
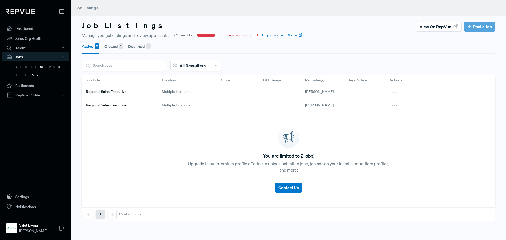
click at [27, 77] on link "Job Ads" at bounding box center [42, 75] width 67 height 8
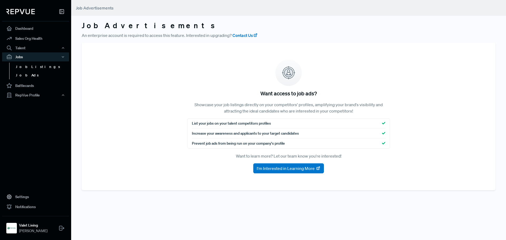
click at [28, 70] on link "Job Listings" at bounding box center [42, 67] width 67 height 8
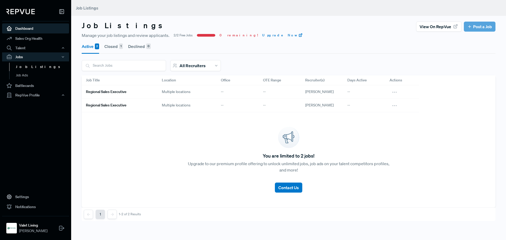
click at [31, 28] on link "Dashboard" at bounding box center [35, 28] width 67 height 10
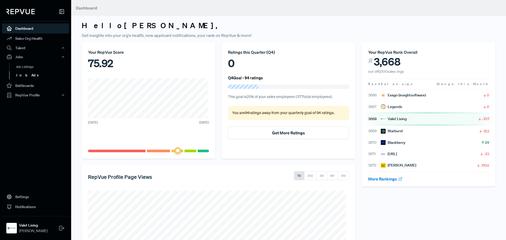
click at [30, 74] on link "Job Ads" at bounding box center [42, 75] width 67 height 8
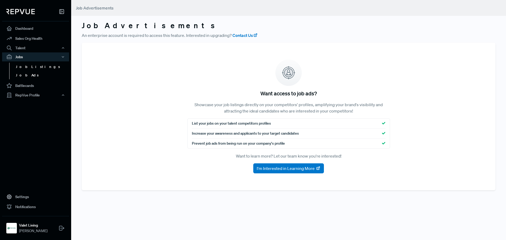
click at [34, 67] on link "Job Listings" at bounding box center [42, 67] width 67 height 8
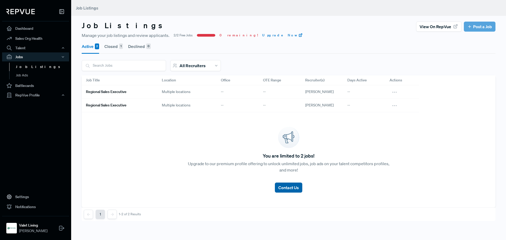
click at [283, 189] on span "Contact Us" at bounding box center [288, 187] width 21 height 5
click at [24, 34] on link "Sales Org Health" at bounding box center [35, 38] width 67 height 10
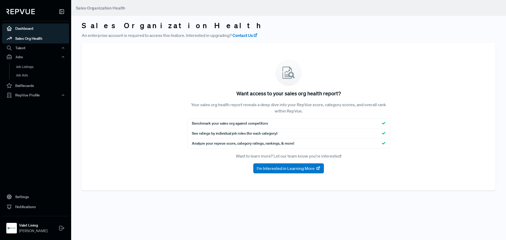
click at [28, 30] on link "Dashboard" at bounding box center [35, 28] width 67 height 10
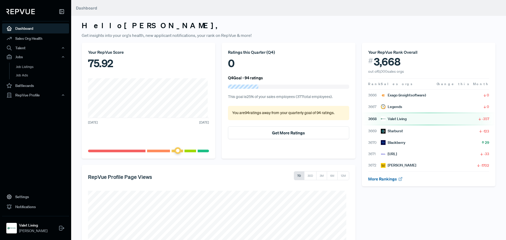
click at [380, 181] on link "More Rankings" at bounding box center [385, 178] width 35 height 5
